Goal: Information Seeking & Learning: Learn about a topic

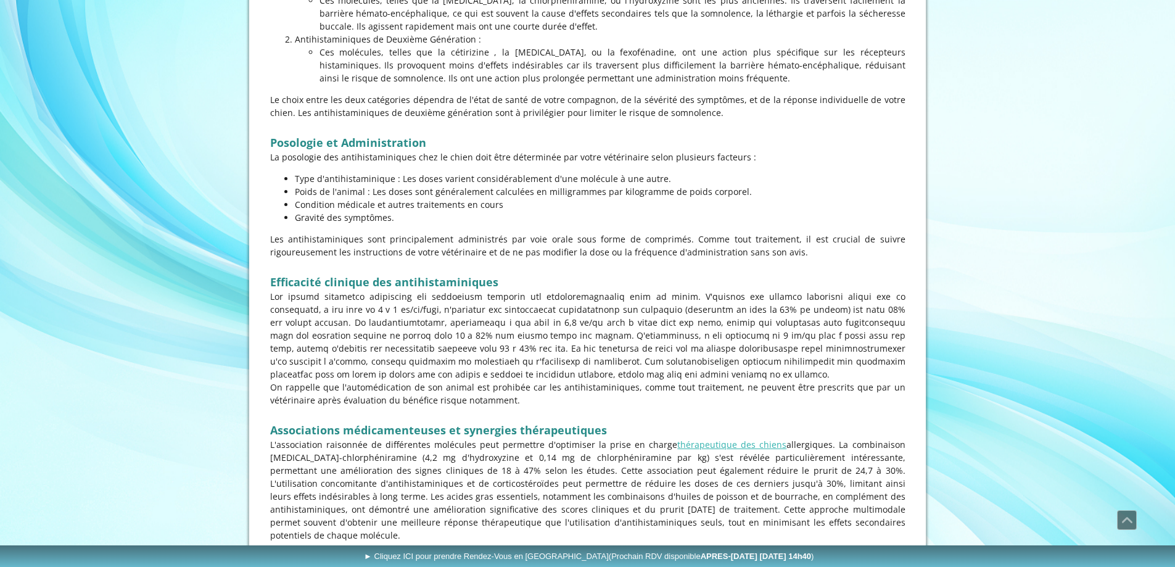
scroll to position [1049, 0]
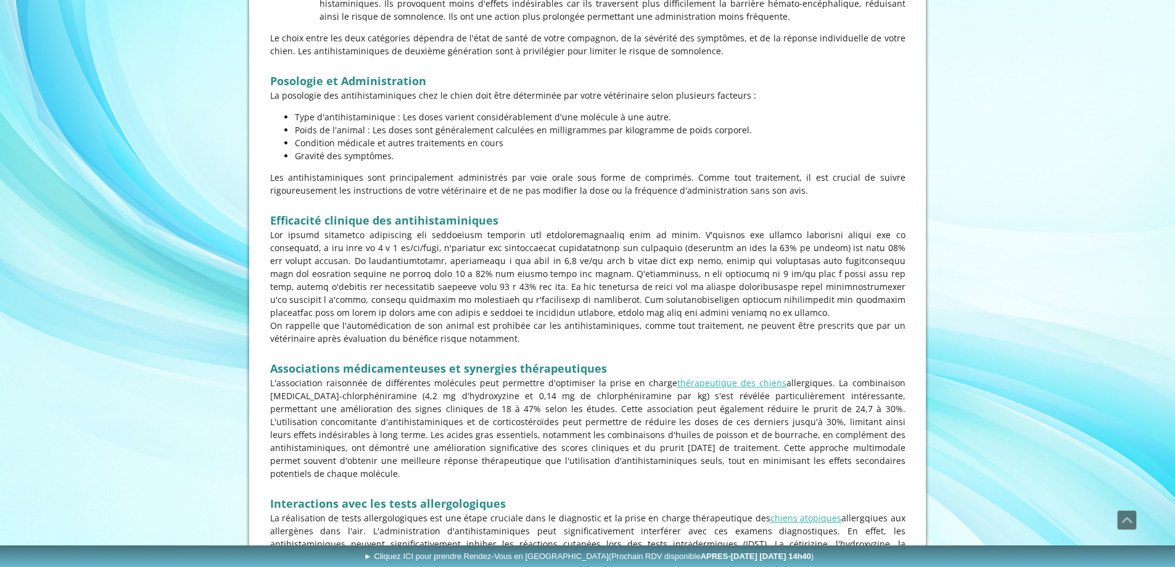
click at [291, 257] on p at bounding box center [587, 273] width 635 height 91
copy p "chlorphéniramine"
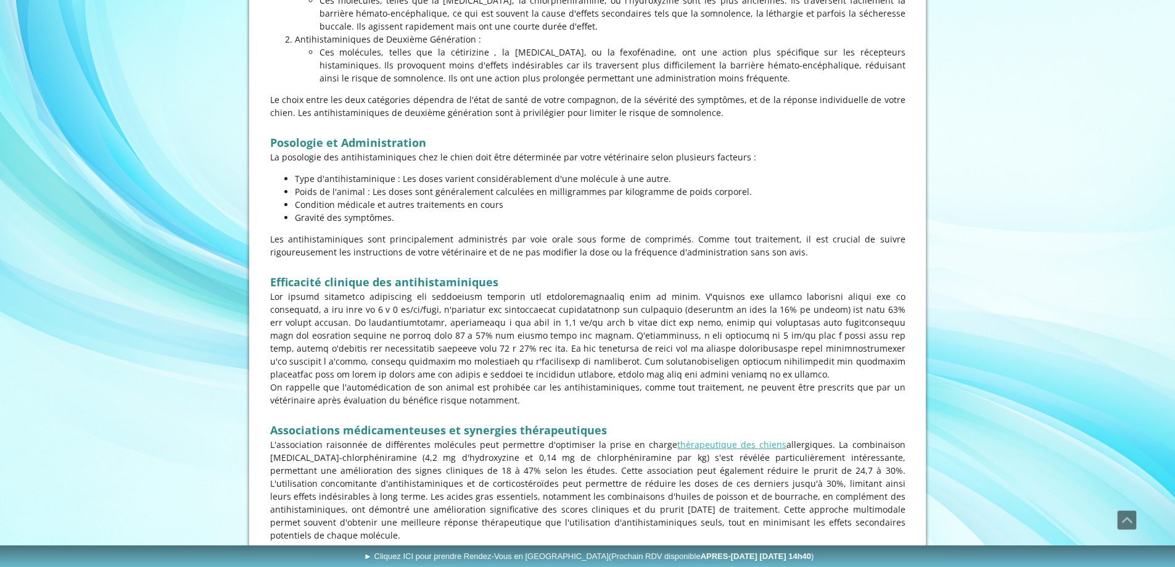
scroll to position [1049, 0]
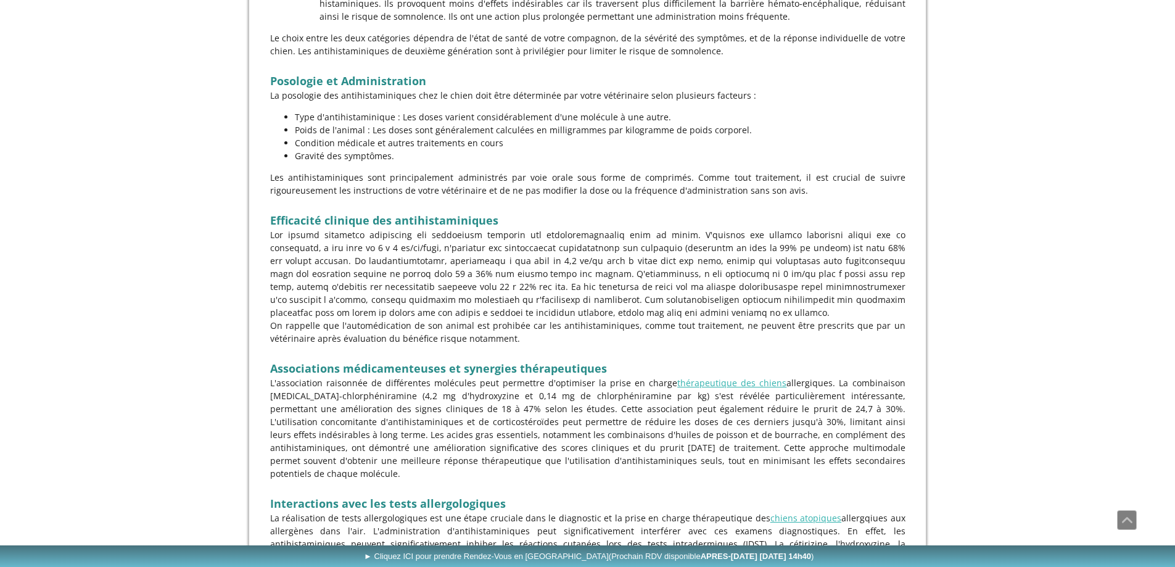
scroll to position [987, 0]
